Goal: Find contact information: Find contact information

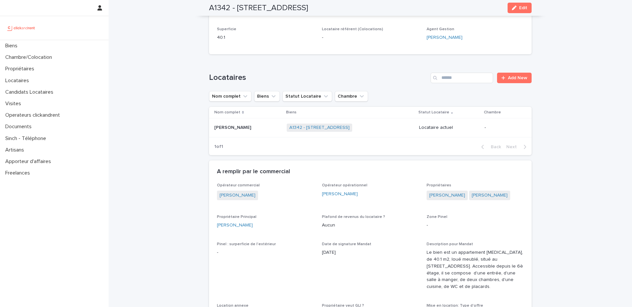
scroll to position [248, 0]
click at [483, 193] on link "[PERSON_NAME]" at bounding box center [490, 194] width 36 height 7
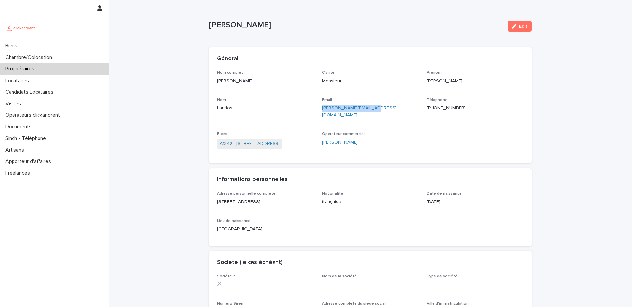
drag, startPoint x: 375, startPoint y: 107, endPoint x: 322, endPoint y: 109, distance: 53.7
click at [322, 109] on p "[PERSON_NAME][EMAIL_ADDRESS][DOMAIN_NAME]" at bounding box center [370, 112] width 97 height 14
copy link "[PERSON_NAME][EMAIL_ADDRESS][DOMAIN_NAME]"
click at [437, 105] on p "[PHONE_NUMBER]" at bounding box center [475, 108] width 97 height 7
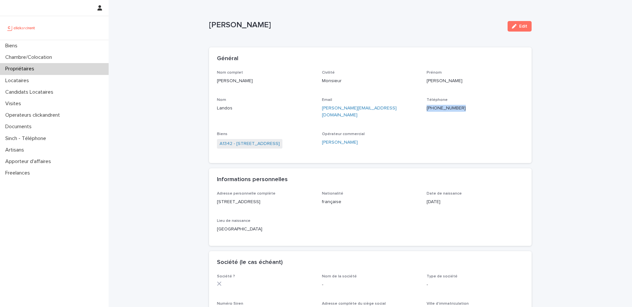
click at [437, 105] on p "[PHONE_NUMBER]" at bounding box center [475, 108] width 97 height 7
copy p "[PHONE_NUMBER]"
